Goal: Find specific page/section: Find specific page/section

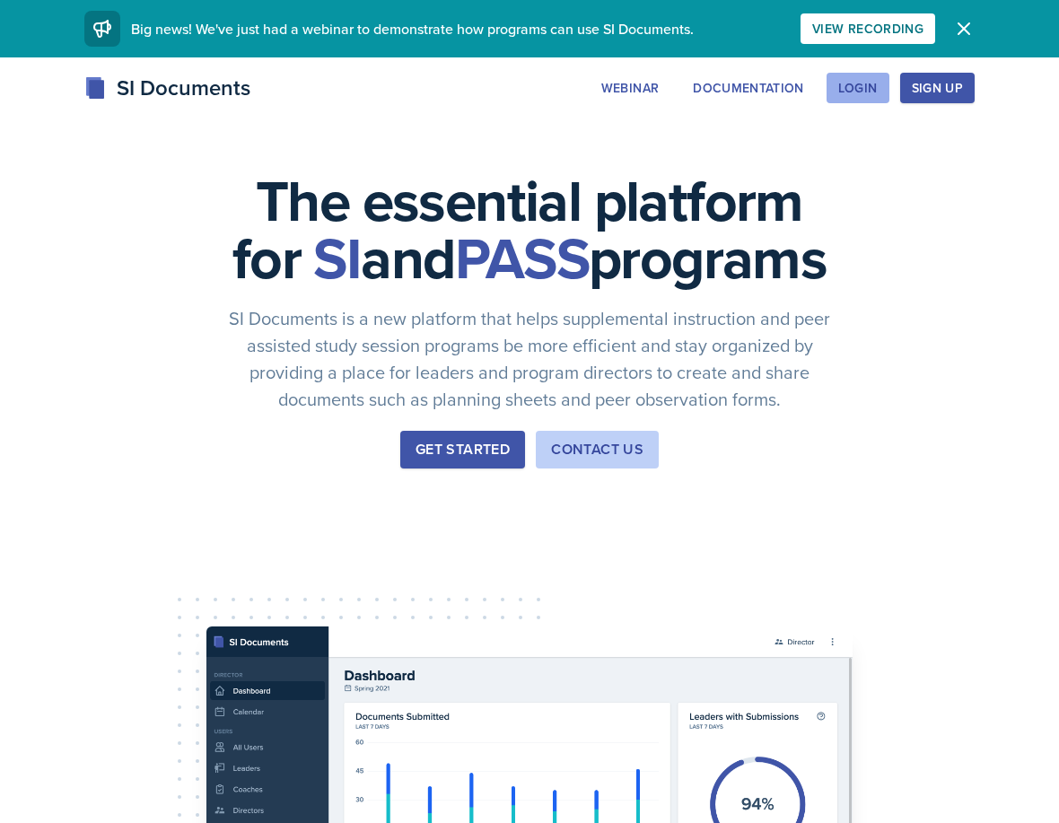
click at [872, 90] on div "Login" at bounding box center [857, 88] width 39 height 14
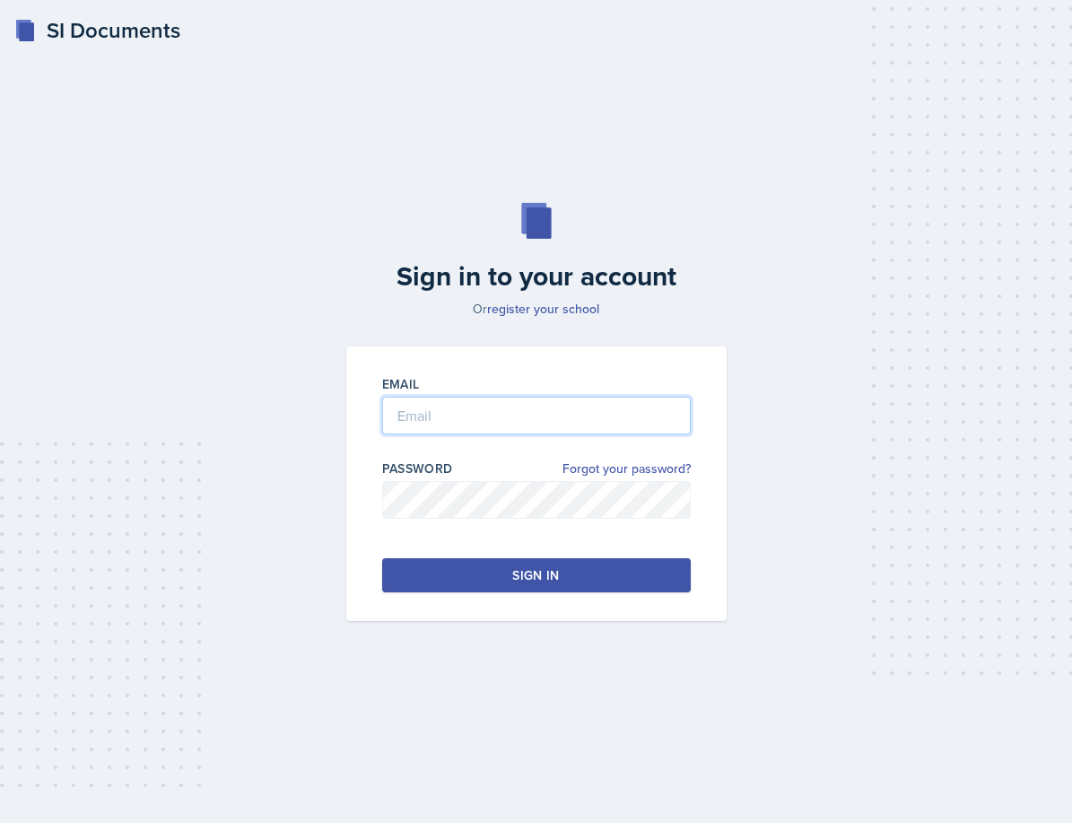
click at [539, 427] on input "email" at bounding box center [536, 416] width 309 height 38
type input "S"
type input "[EMAIL_ADDRESS][DOMAIN_NAME]"
click at [463, 562] on button "Sign in" at bounding box center [536, 575] width 309 height 34
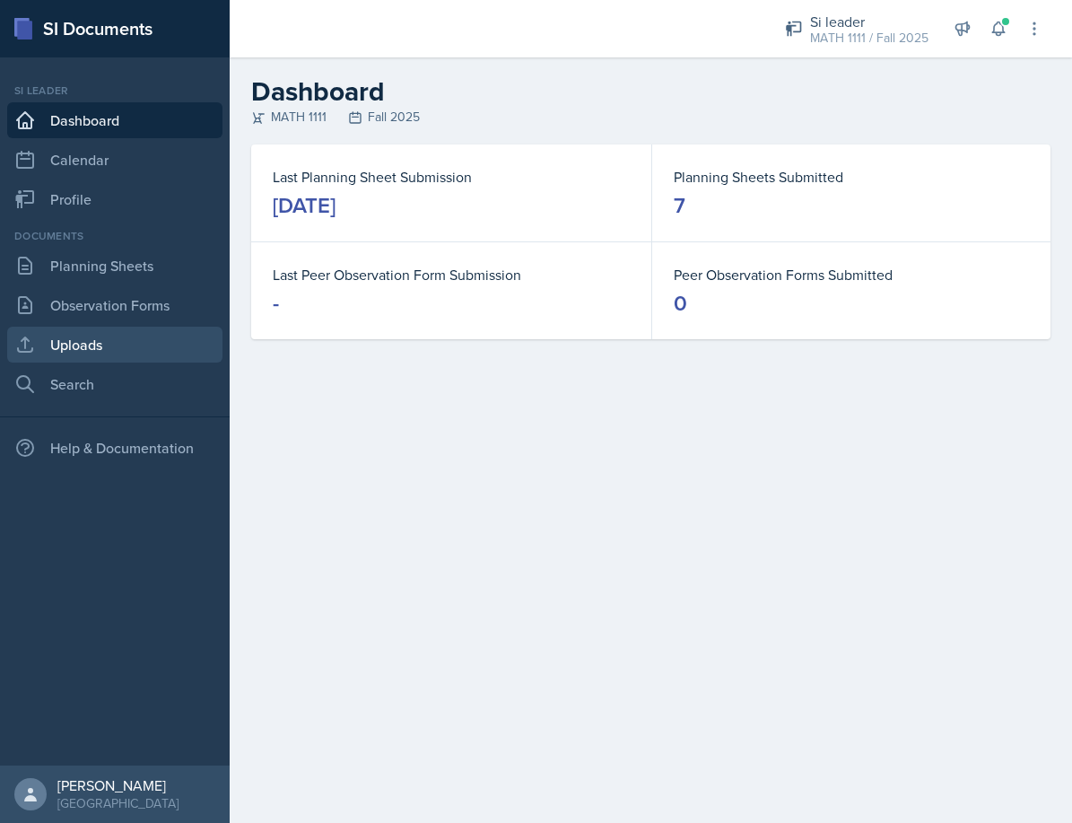
click at [103, 336] on link "Uploads" at bounding box center [114, 345] width 215 height 36
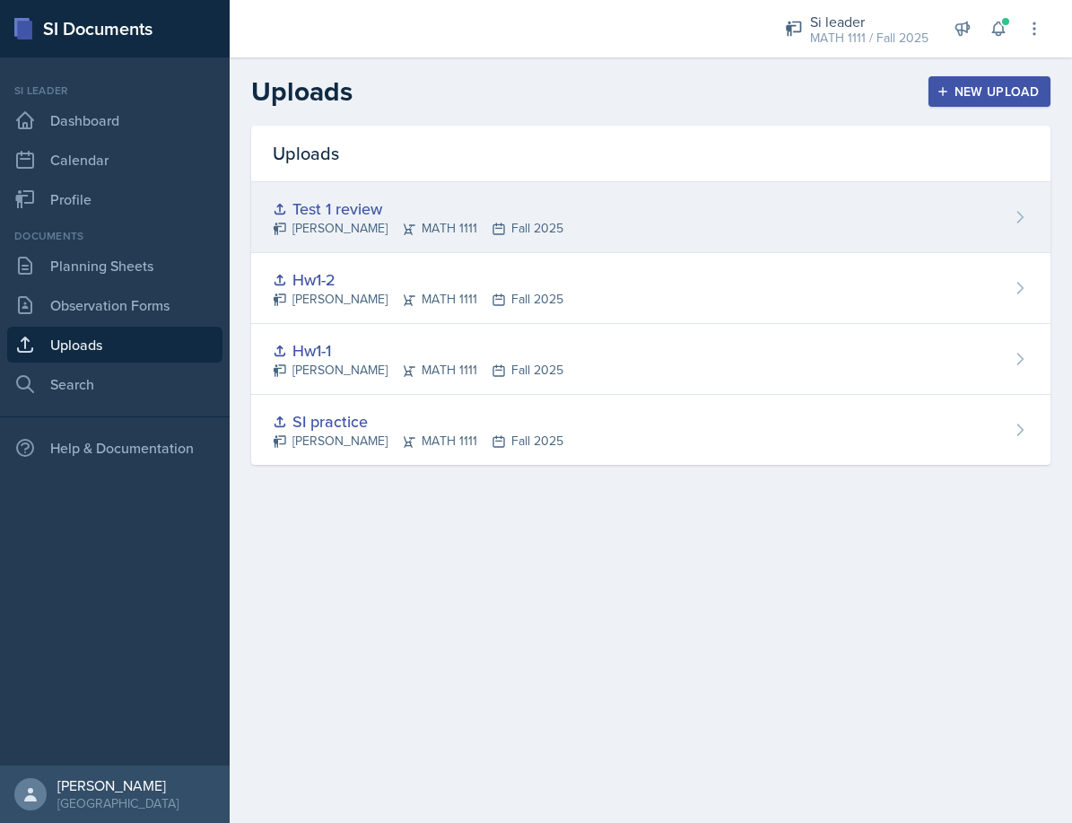
click at [815, 207] on div "Test 1 review [PERSON_NAME] MATH 1111 Fall 2025" at bounding box center [651, 217] width 800 height 71
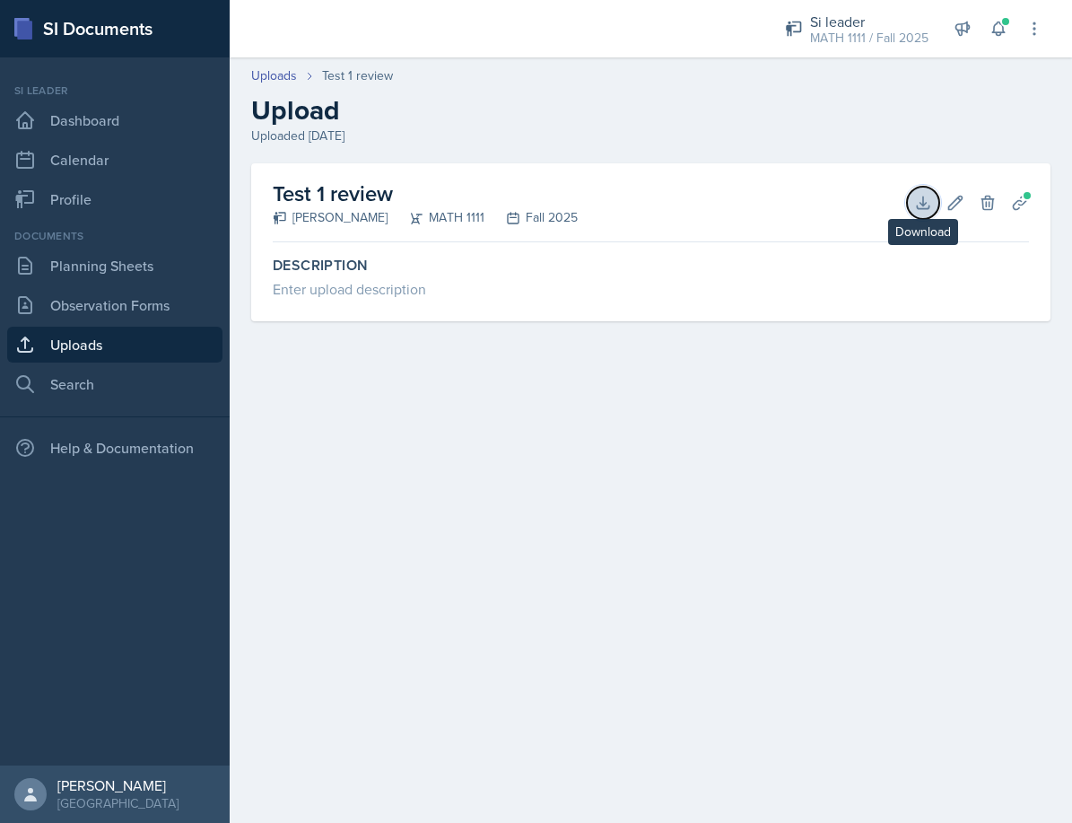
click at [919, 204] on icon at bounding box center [923, 203] width 18 height 18
